Goal: Information Seeking & Learning: Learn about a topic

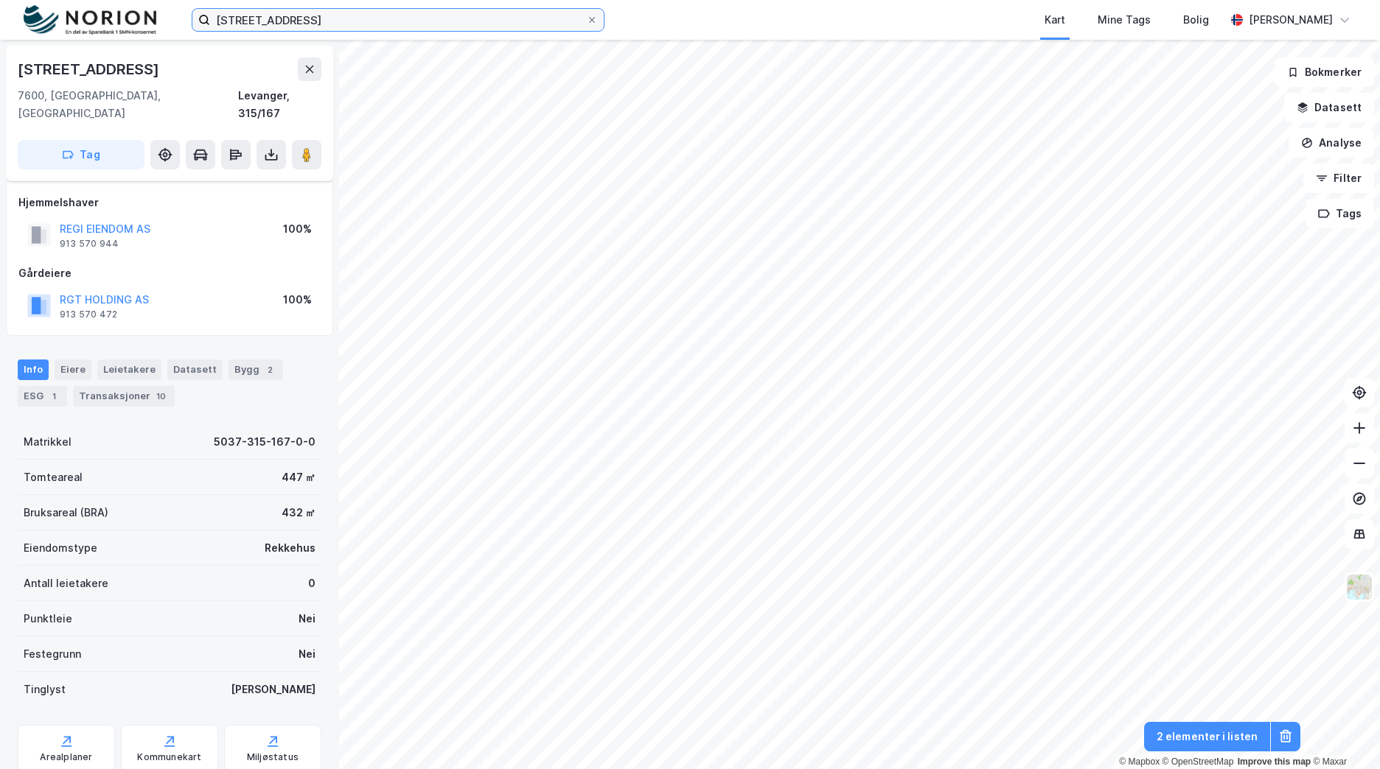
scroll to position [74, 0]
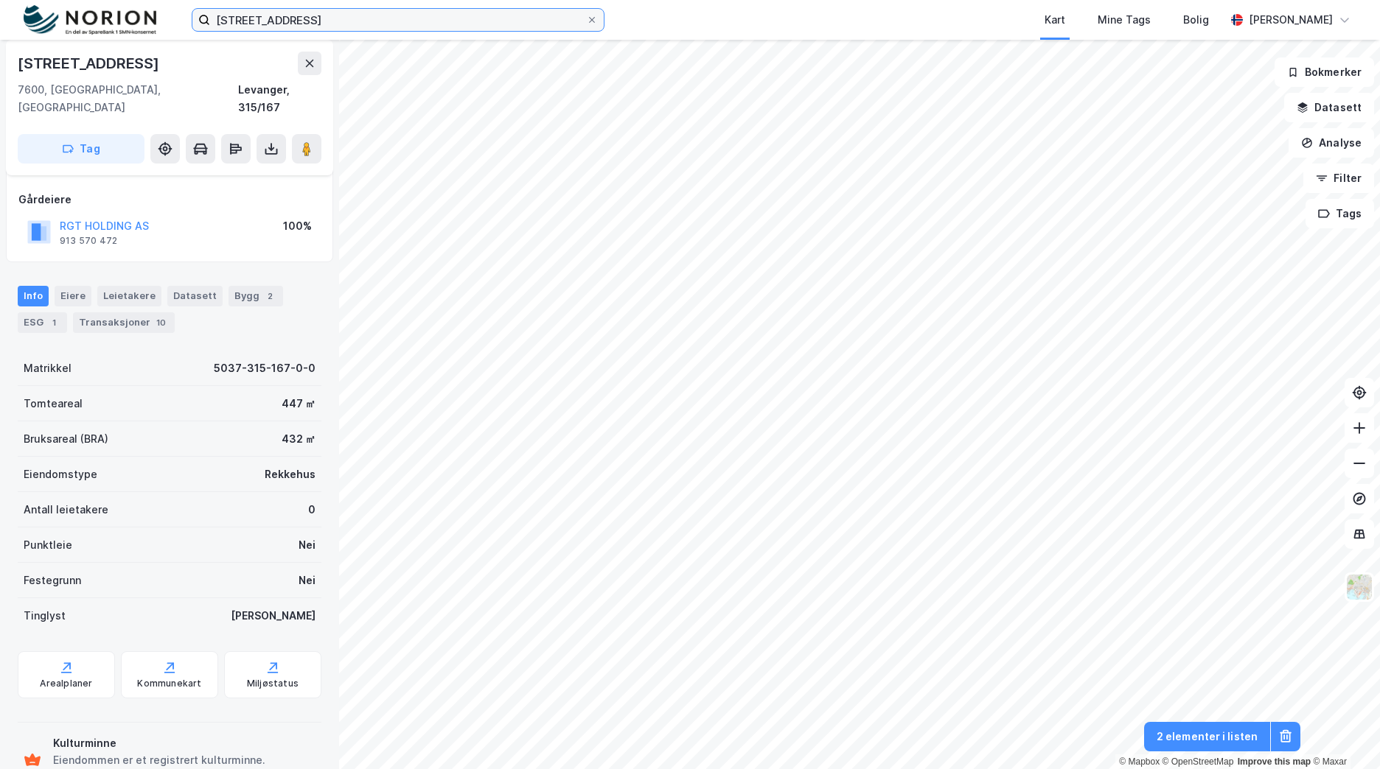
drag, startPoint x: 315, startPoint y: 18, endPoint x: 166, endPoint y: 19, distance: 148.9
click at [166, 19] on div "[STREET_ADDRESS] Kart Mine Tags Bolig [PERSON_NAME]" at bounding box center [690, 20] width 1380 height 40
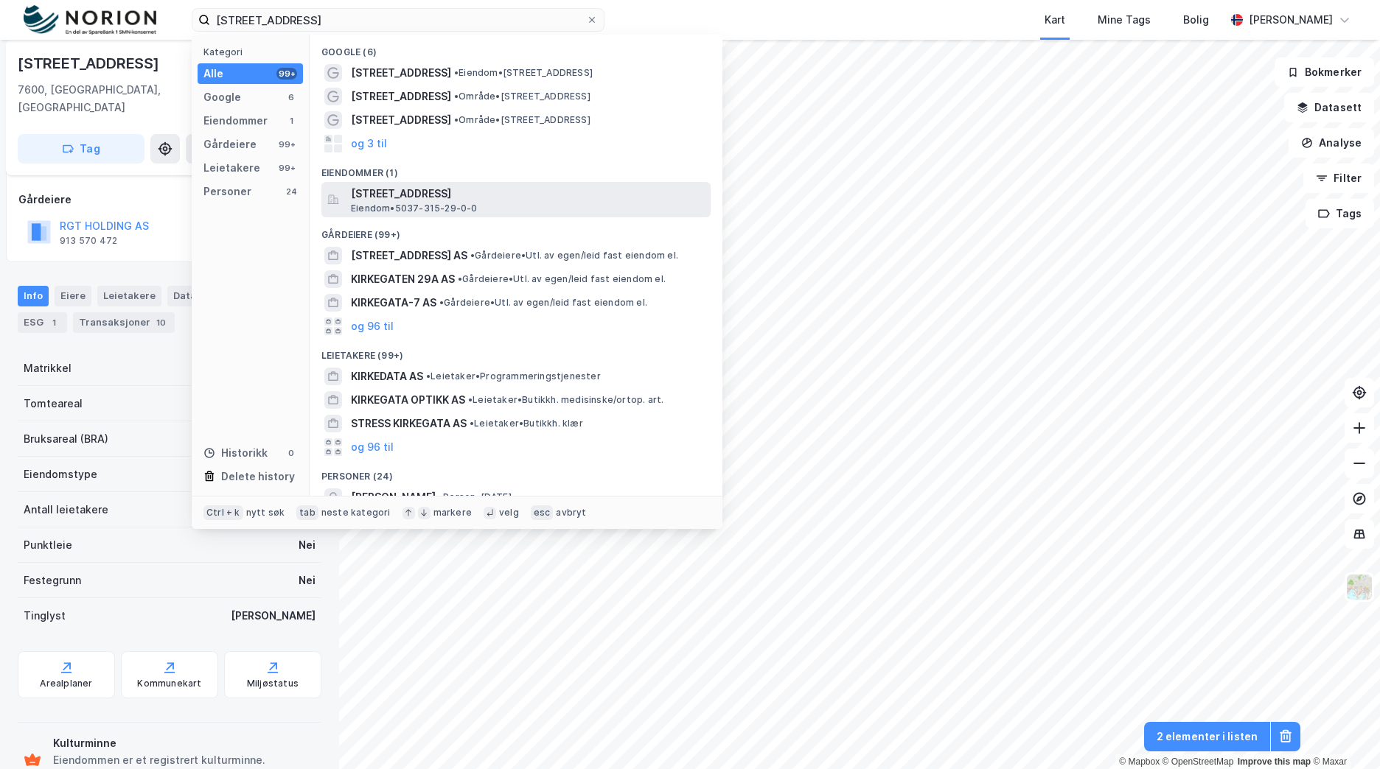
click at [539, 199] on span "[STREET_ADDRESS]" at bounding box center [528, 194] width 354 height 18
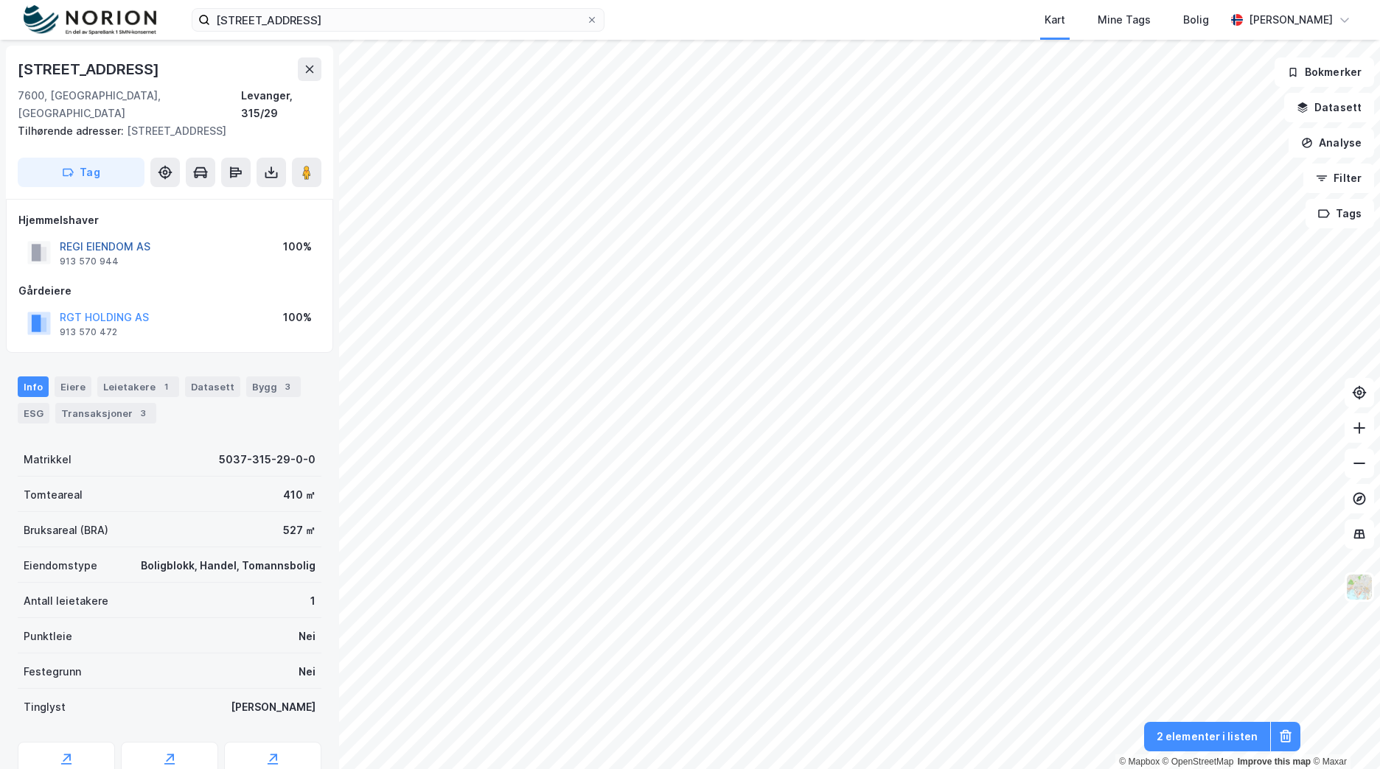
click at [0, 0] on button "REGI EIENDOM AS" at bounding box center [0, 0] width 0 height 0
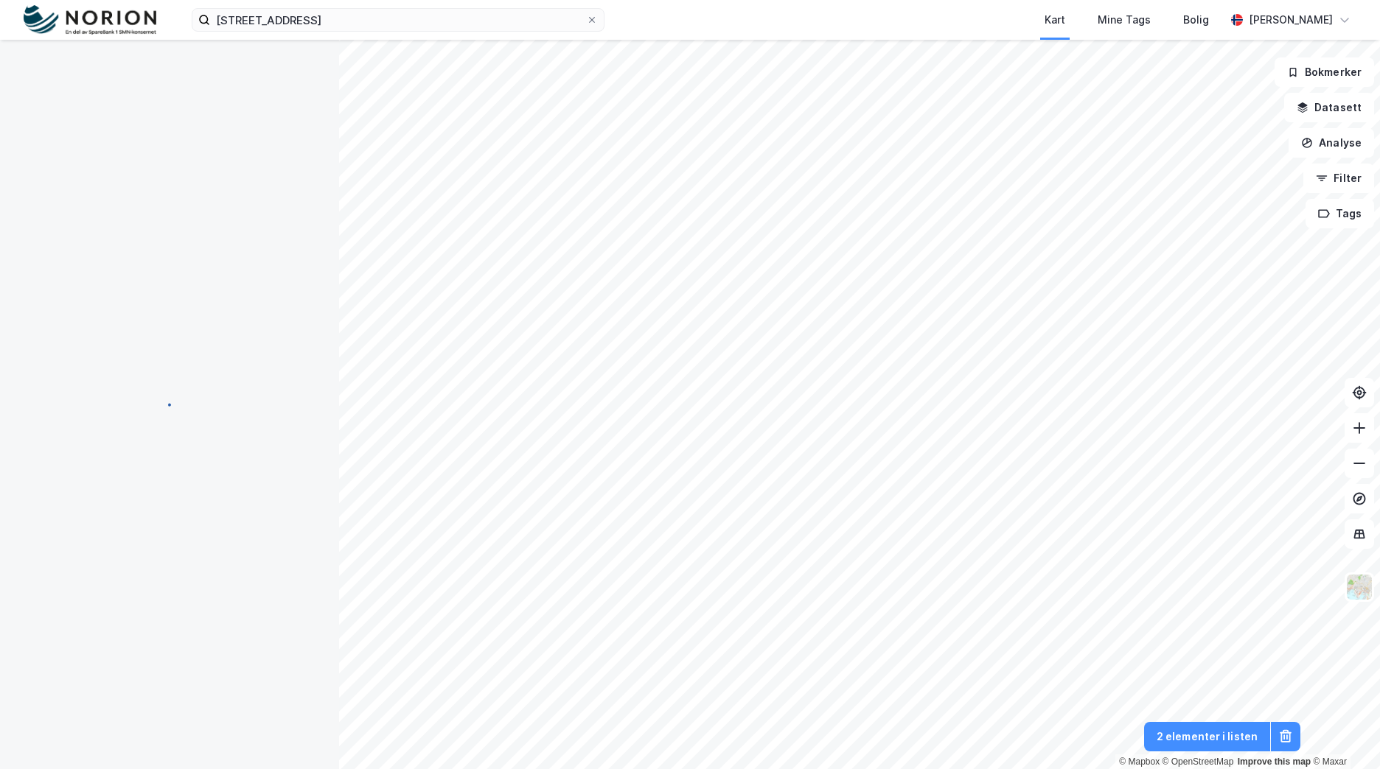
scroll to position [1, 0]
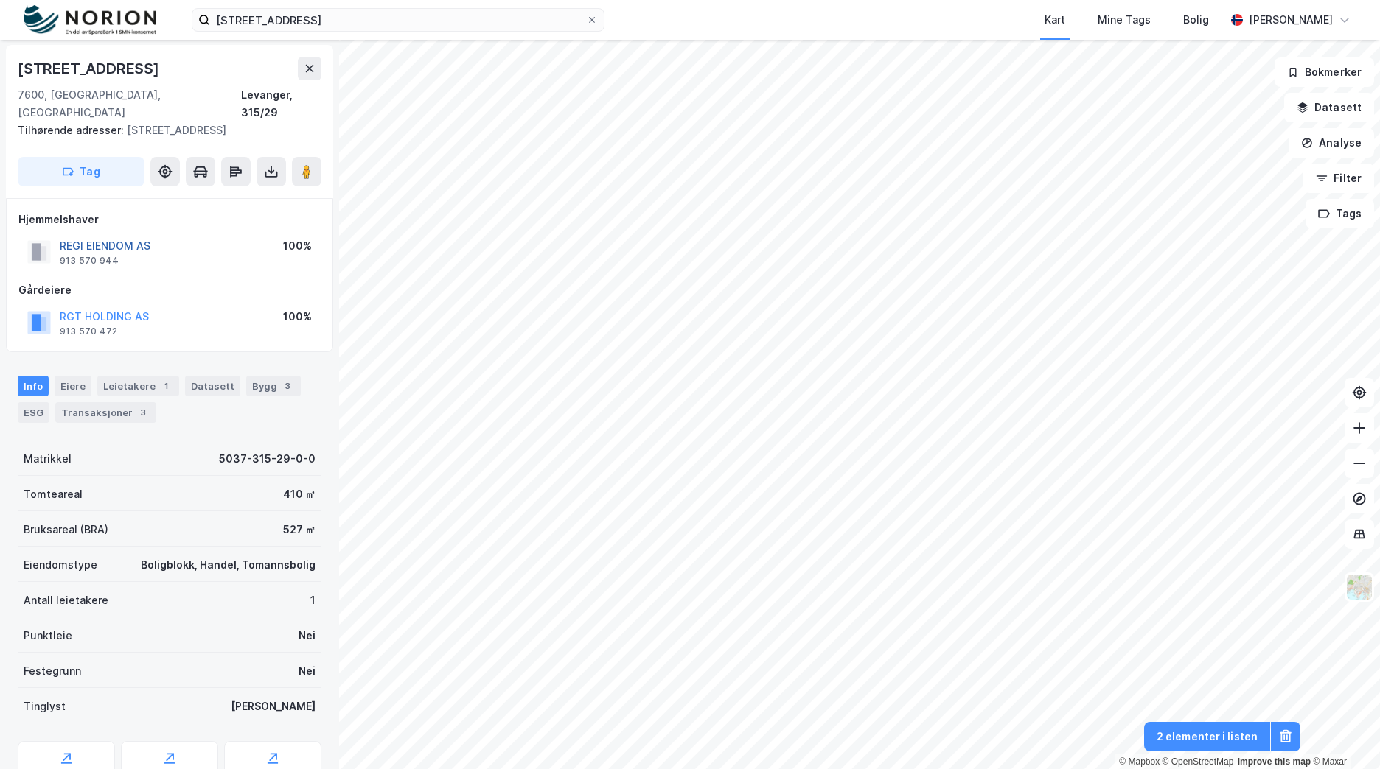
click at [0, 0] on button "REGI EIENDOM AS" at bounding box center [0, 0] width 0 height 0
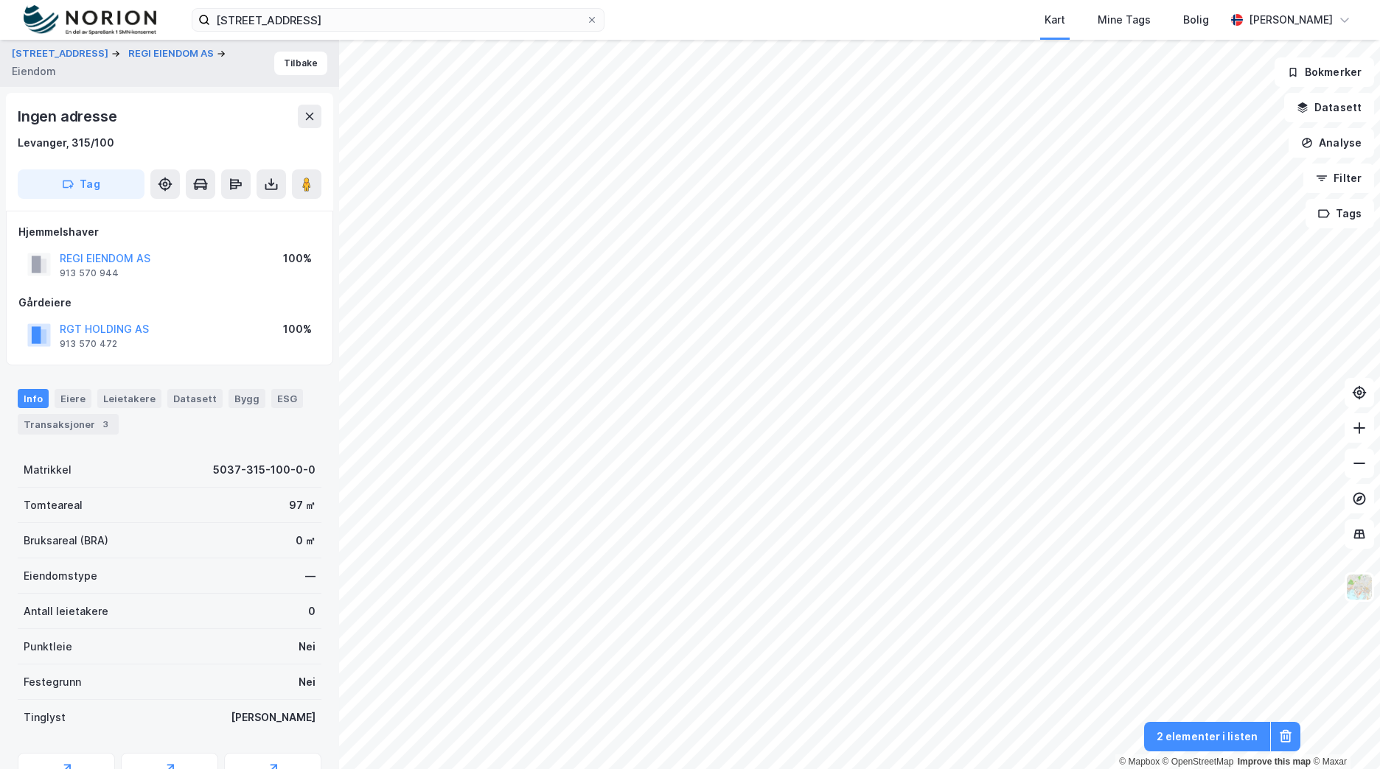
scroll to position [1, 0]
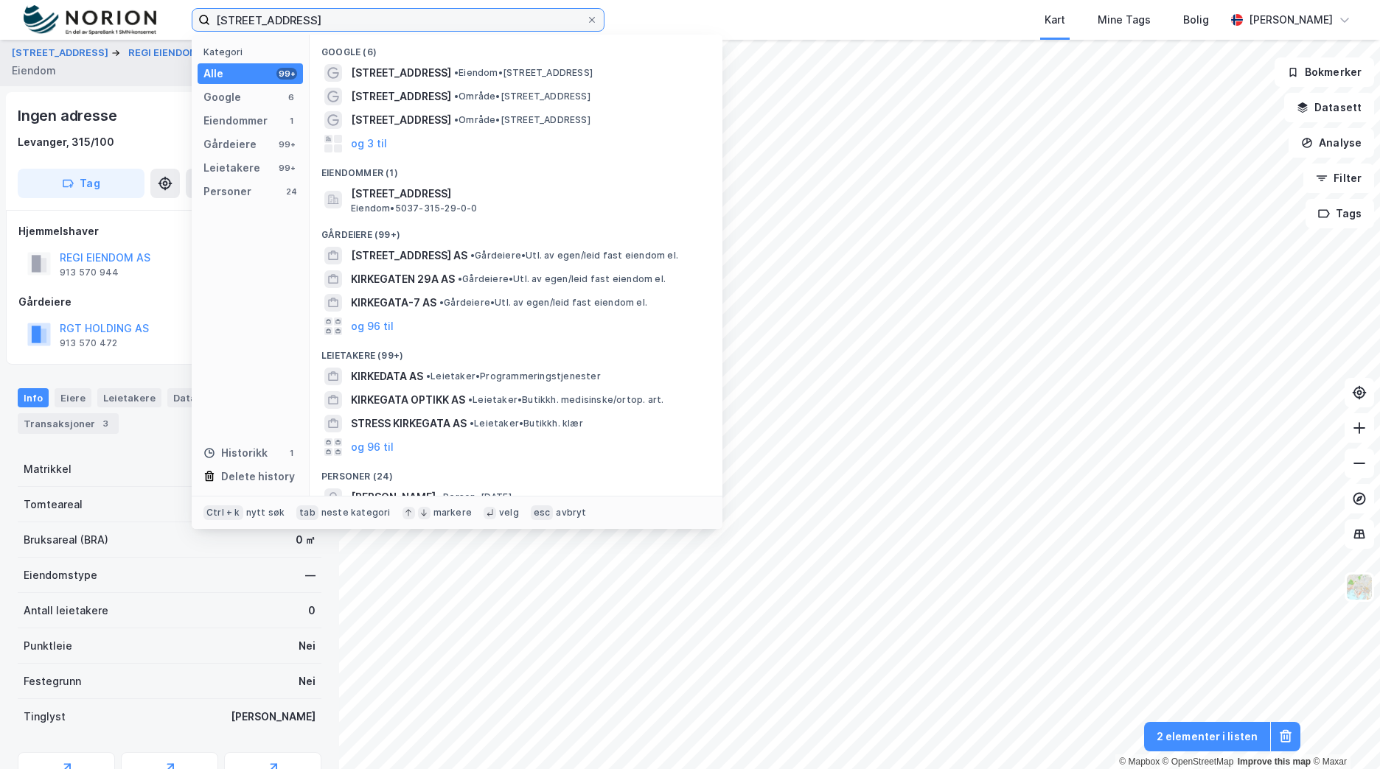
click at [248, 20] on input "kirkegata 27a" at bounding box center [398, 20] width 376 height 22
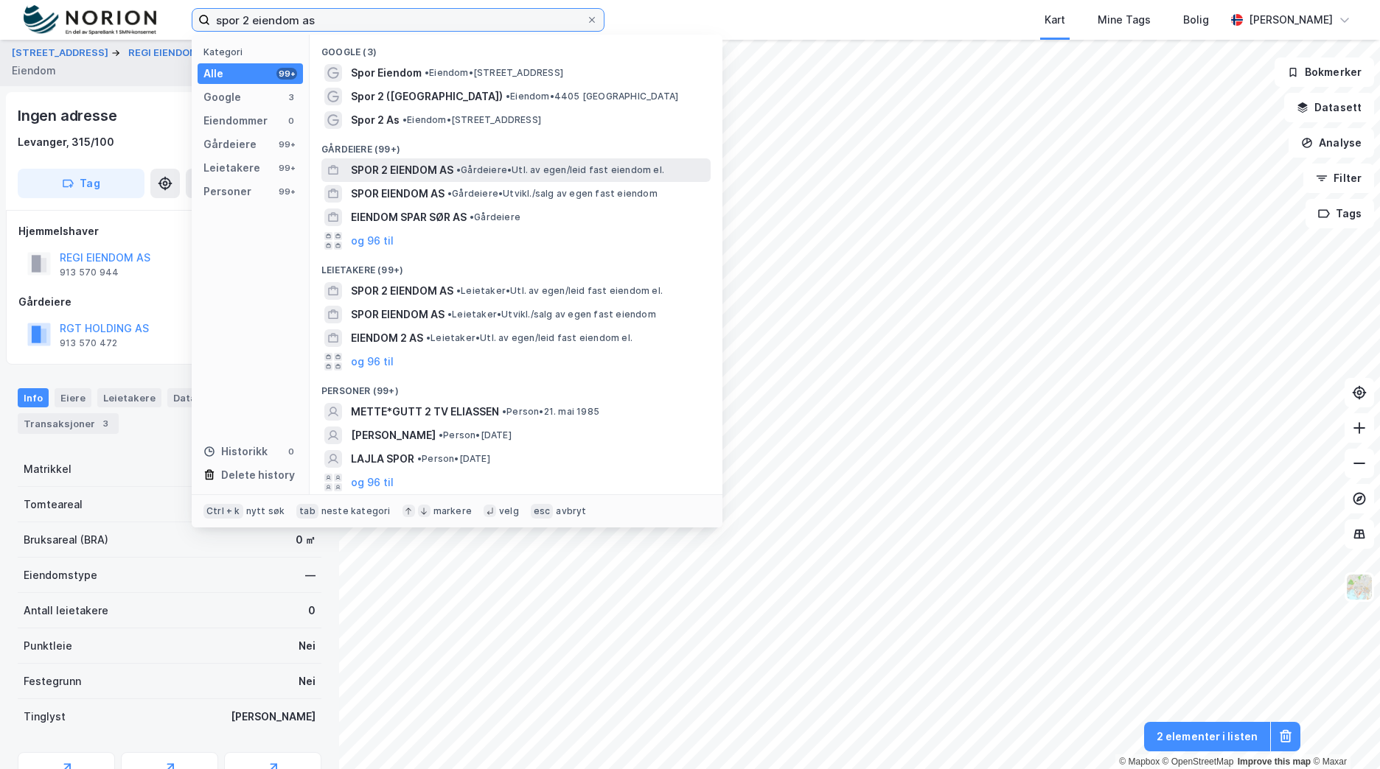
type input "spor 2 eiendom as"
click at [526, 172] on span "• Gårdeiere • Utl. av egen/leid fast eiendom el." at bounding box center [560, 170] width 208 height 12
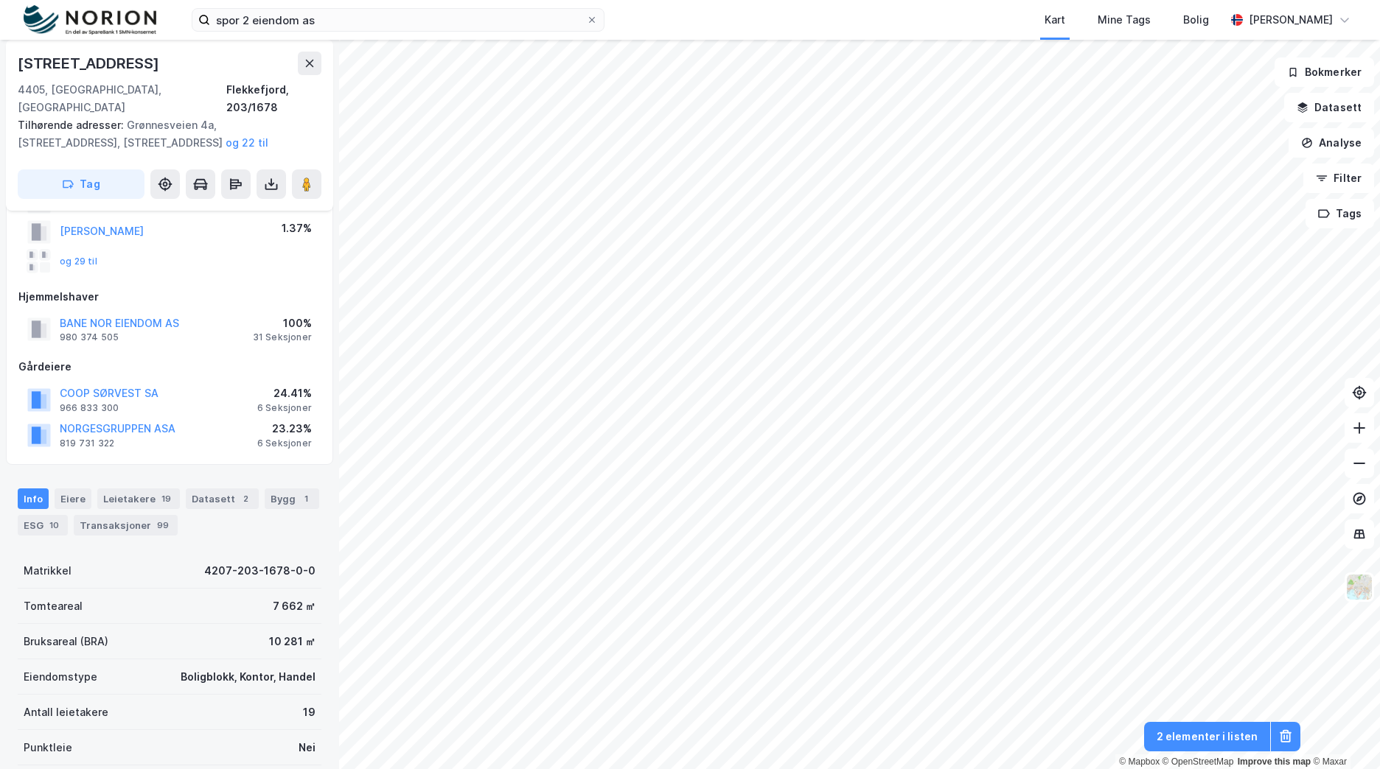
scroll to position [222, 0]
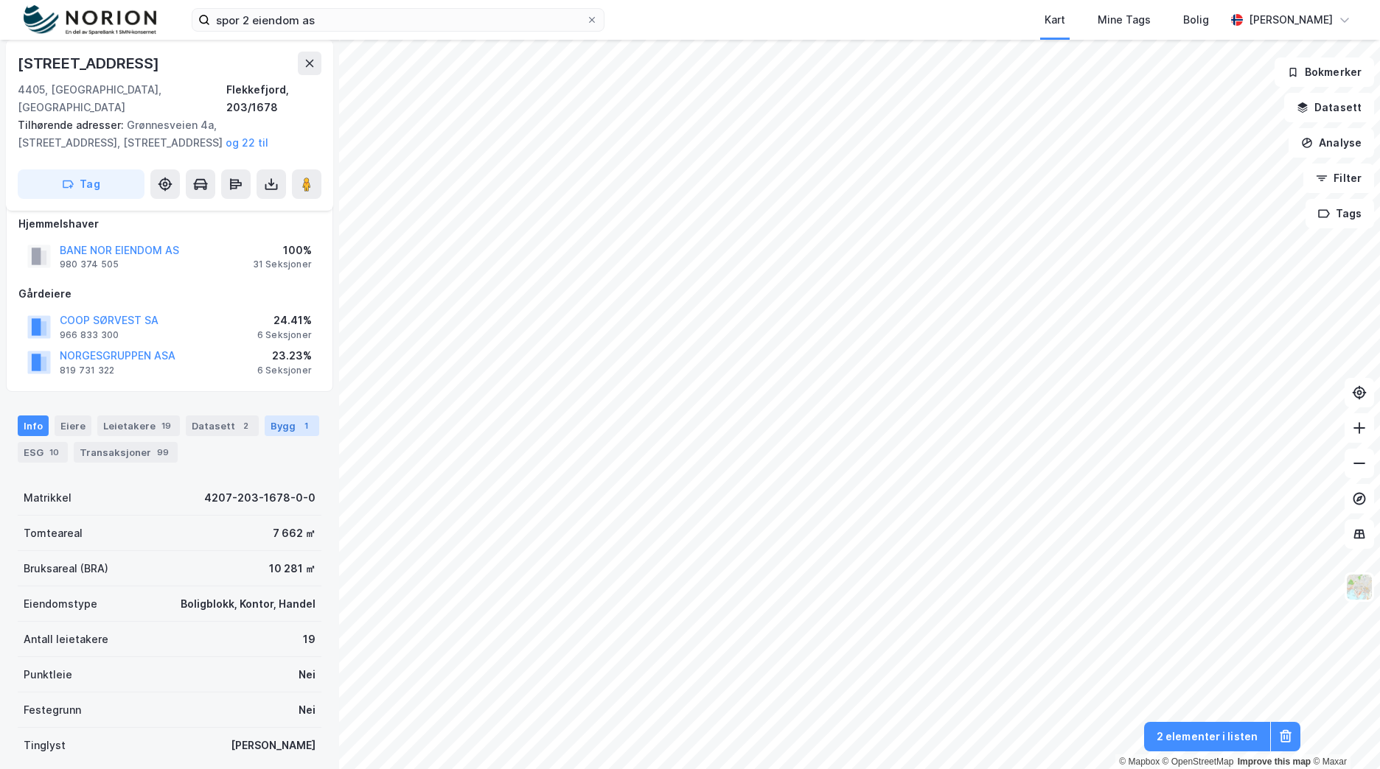
click at [284, 416] on div "Bygg 1" at bounding box center [292, 426] width 55 height 21
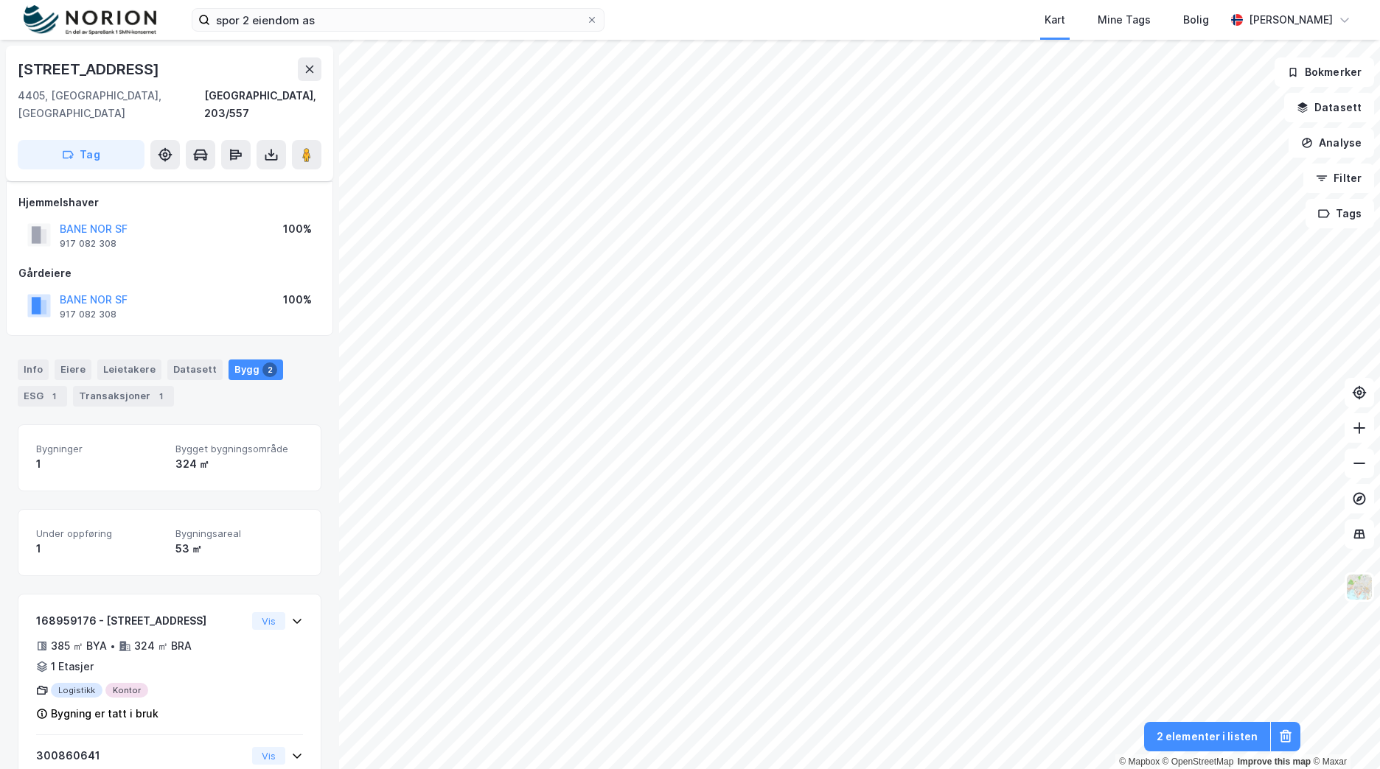
scroll to position [125, 0]
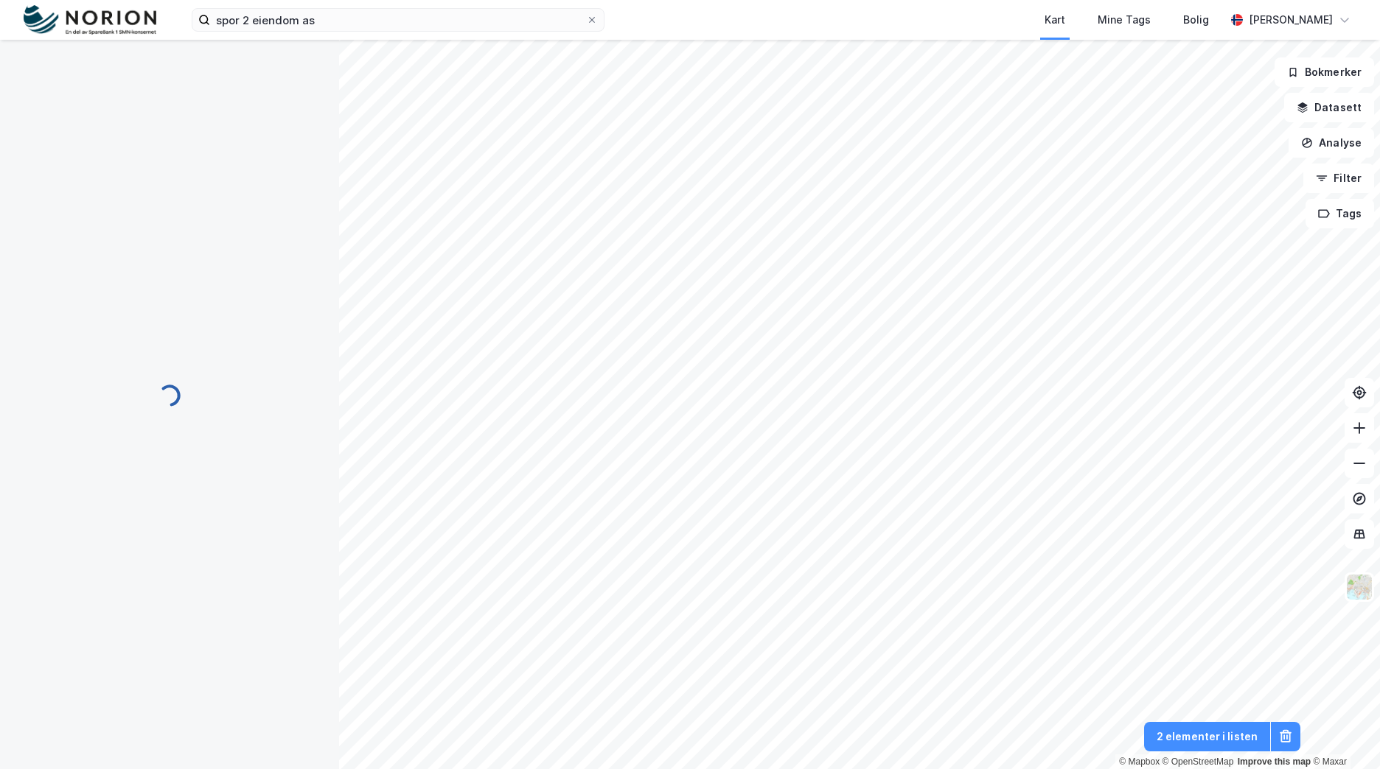
scroll to position [1, 0]
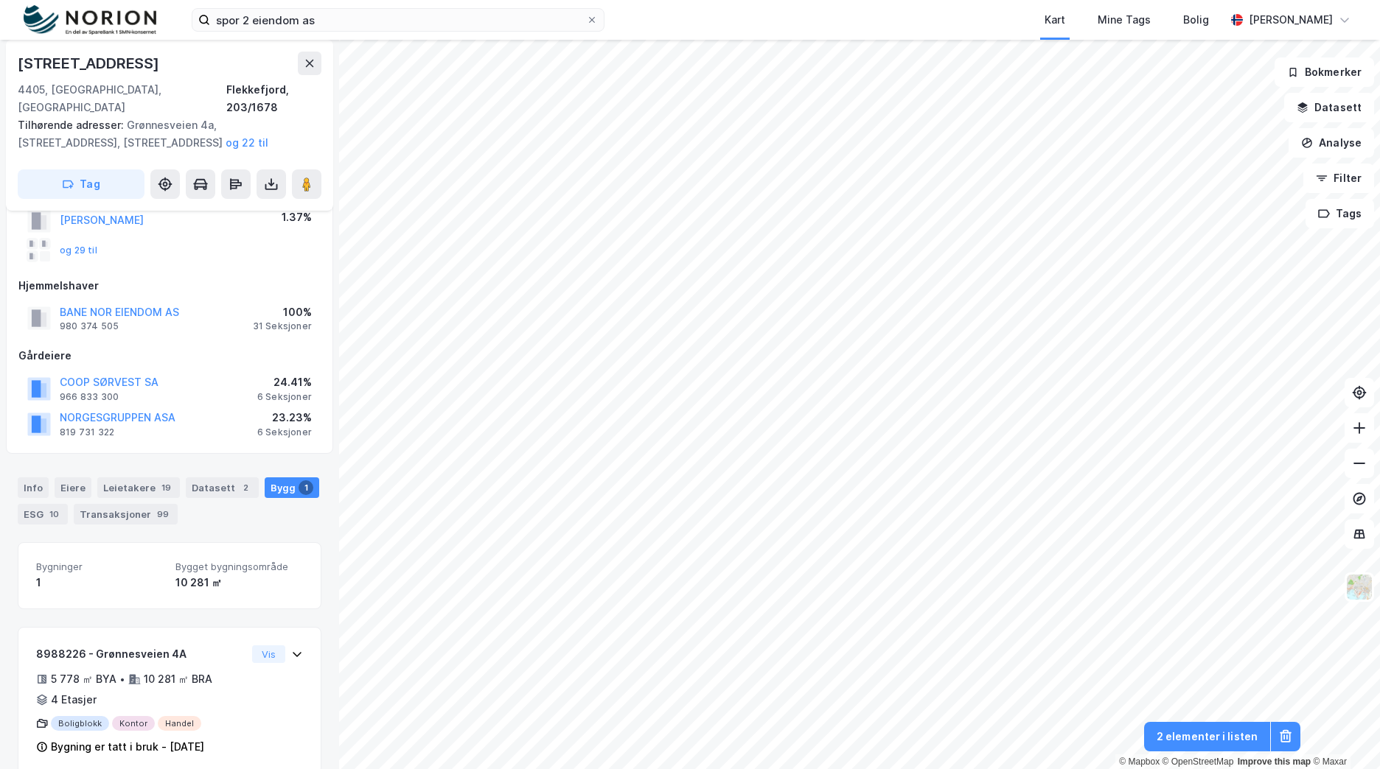
scroll to position [165, 0]
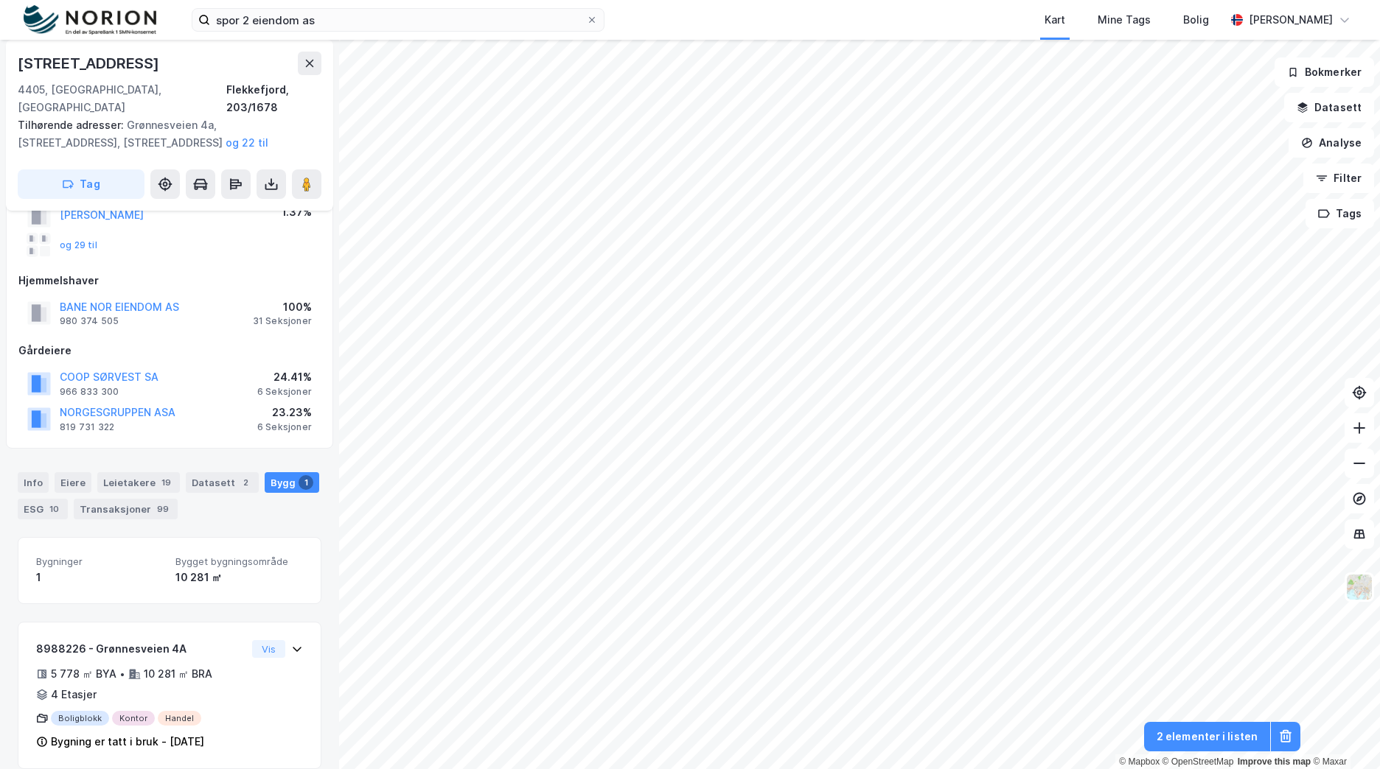
click at [322, 172] on div "Jernbaneveien 12 4405, Flekkefjord, Agder Flekkefjord, 203/1678 Tilhørende adre…" at bounding box center [169, 125] width 327 height 171
click at [312, 177] on icon at bounding box center [306, 184] width 15 height 15
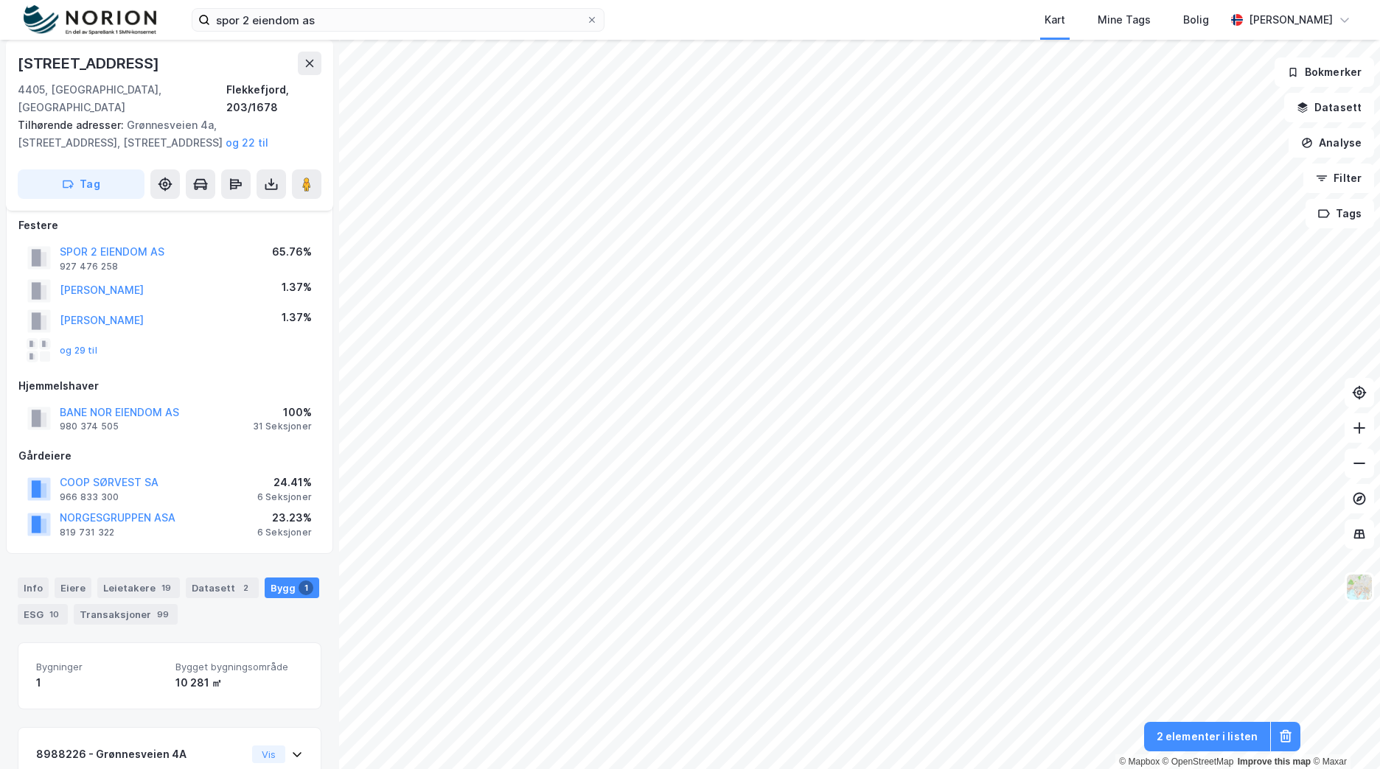
scroll to position [0, 0]
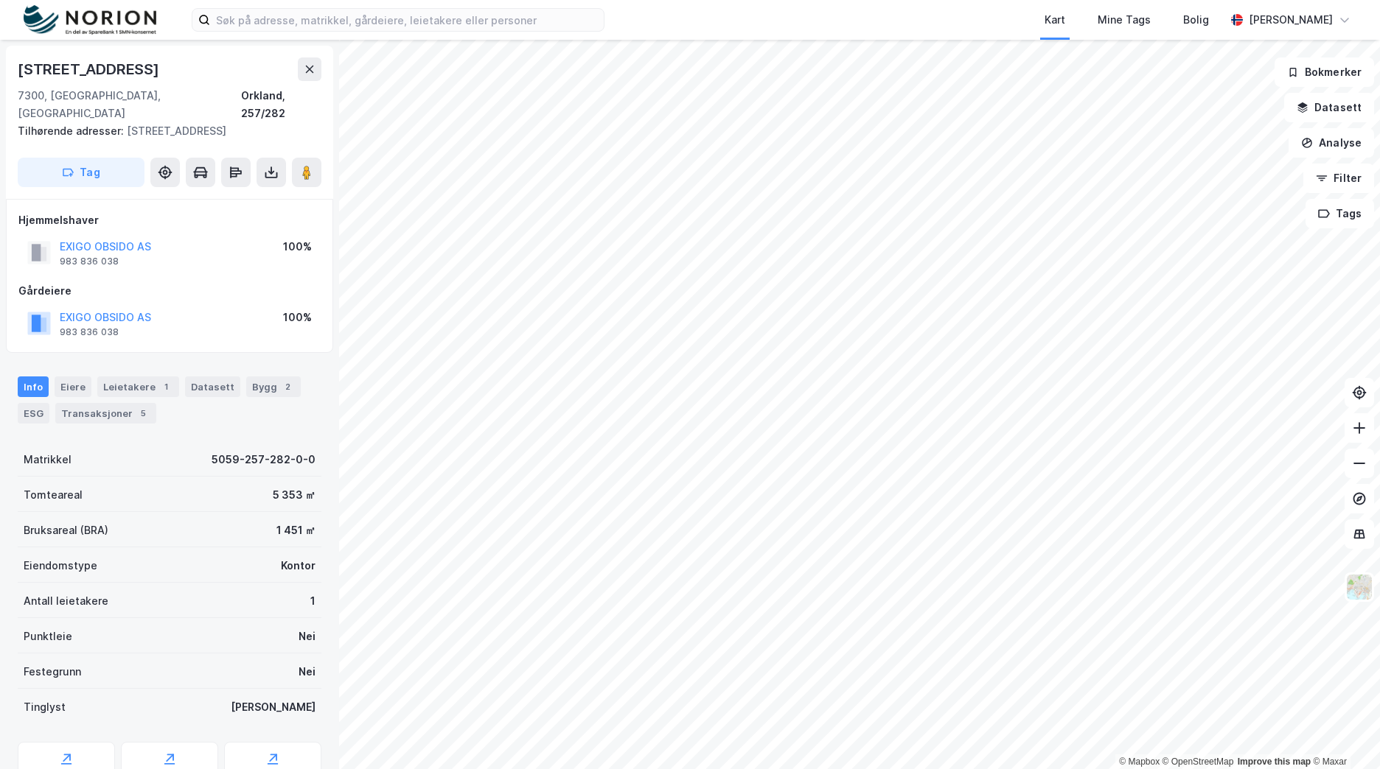
click at [113, 34] on img at bounding box center [90, 20] width 133 height 30
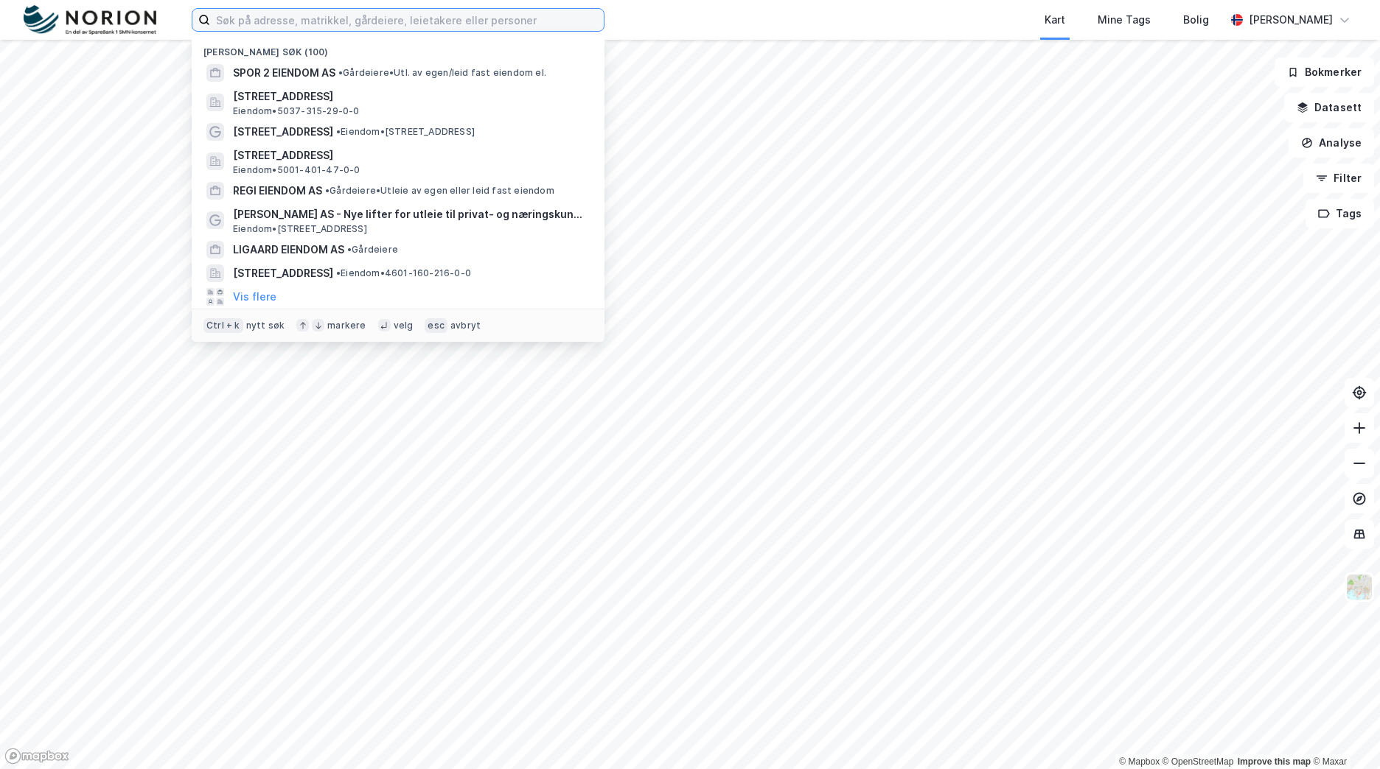
click at [260, 22] on input at bounding box center [407, 20] width 394 height 22
